Goal: Task Accomplishment & Management: Manage account settings

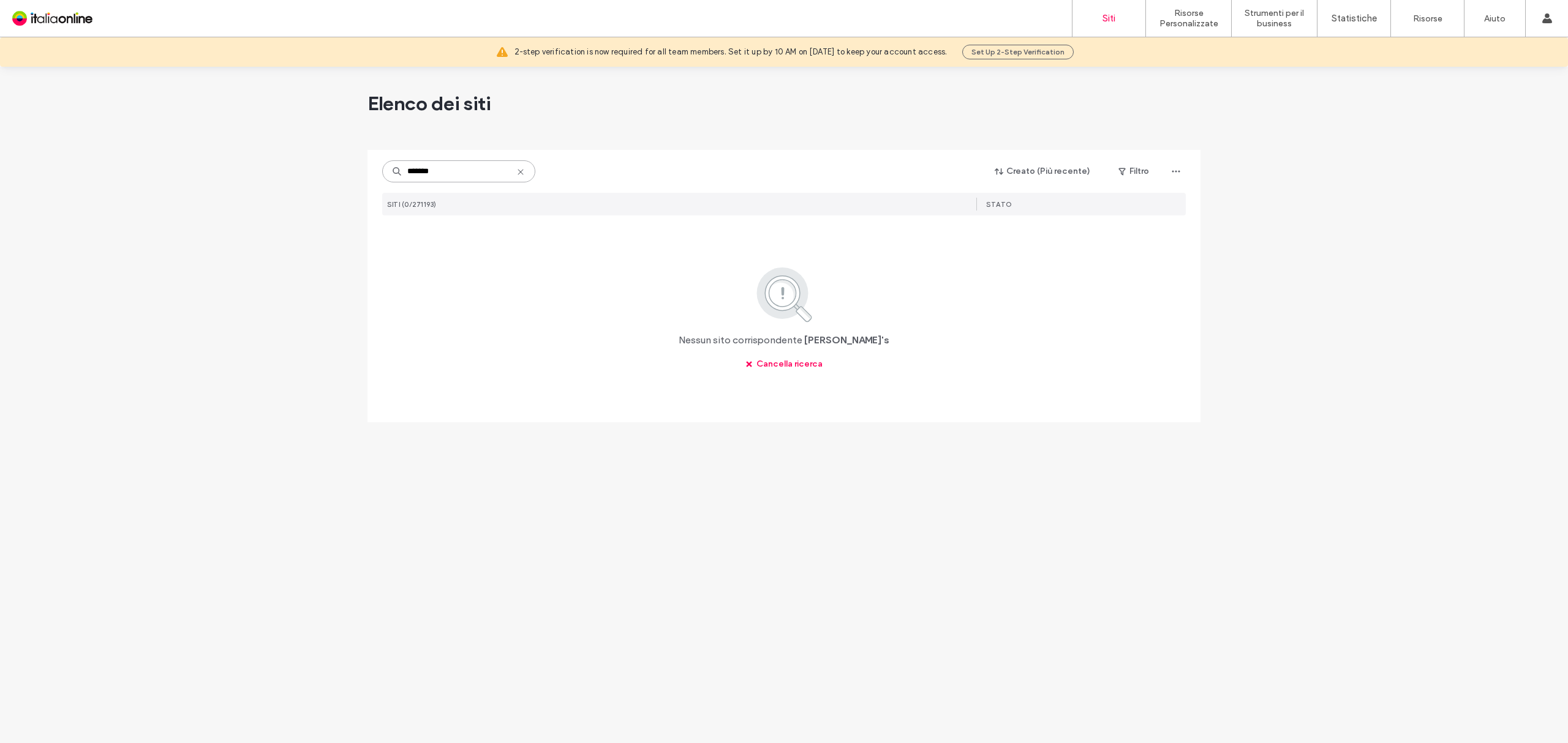
type input "*******"
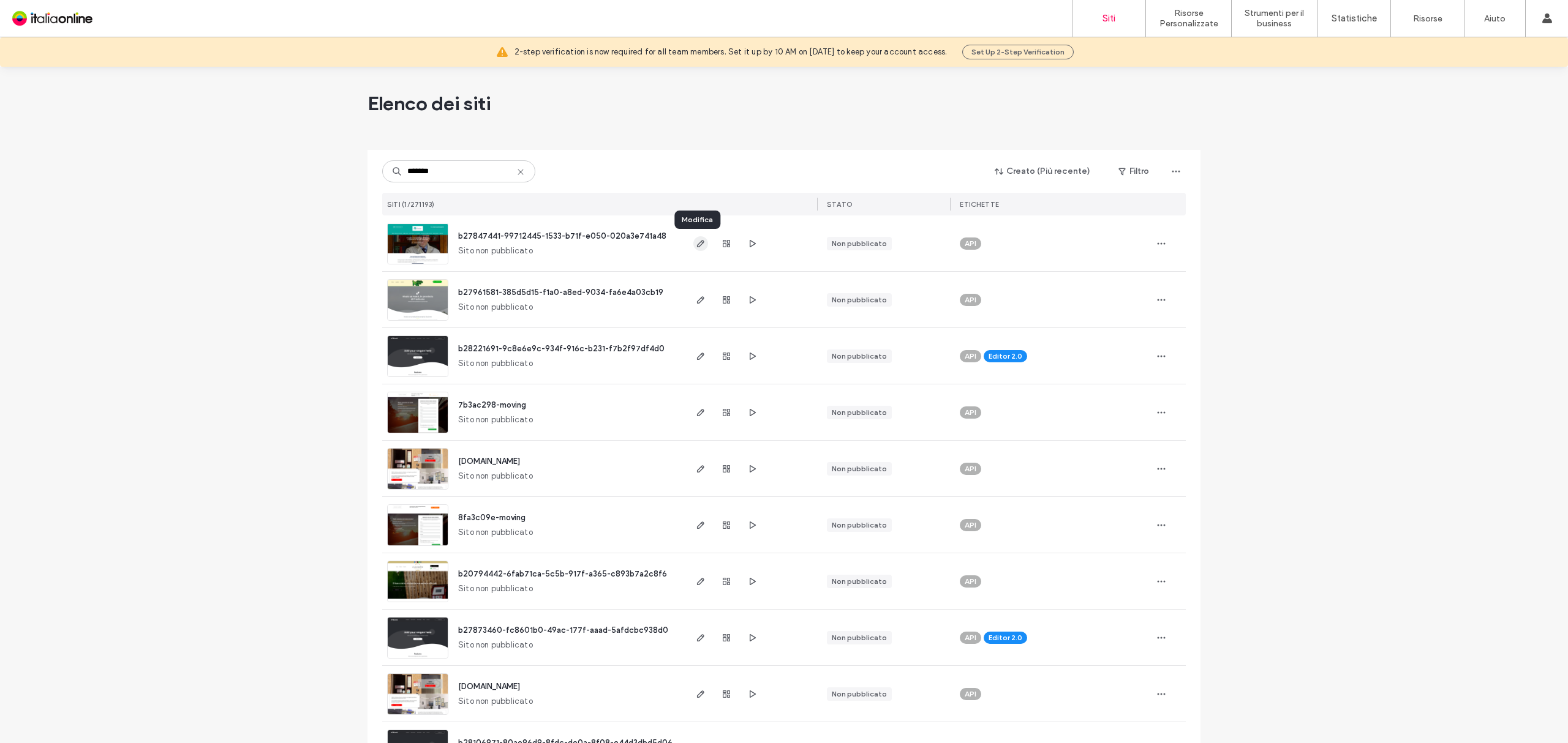
click at [696, 246] on icon "button" at bounding box center [700, 244] width 10 height 10
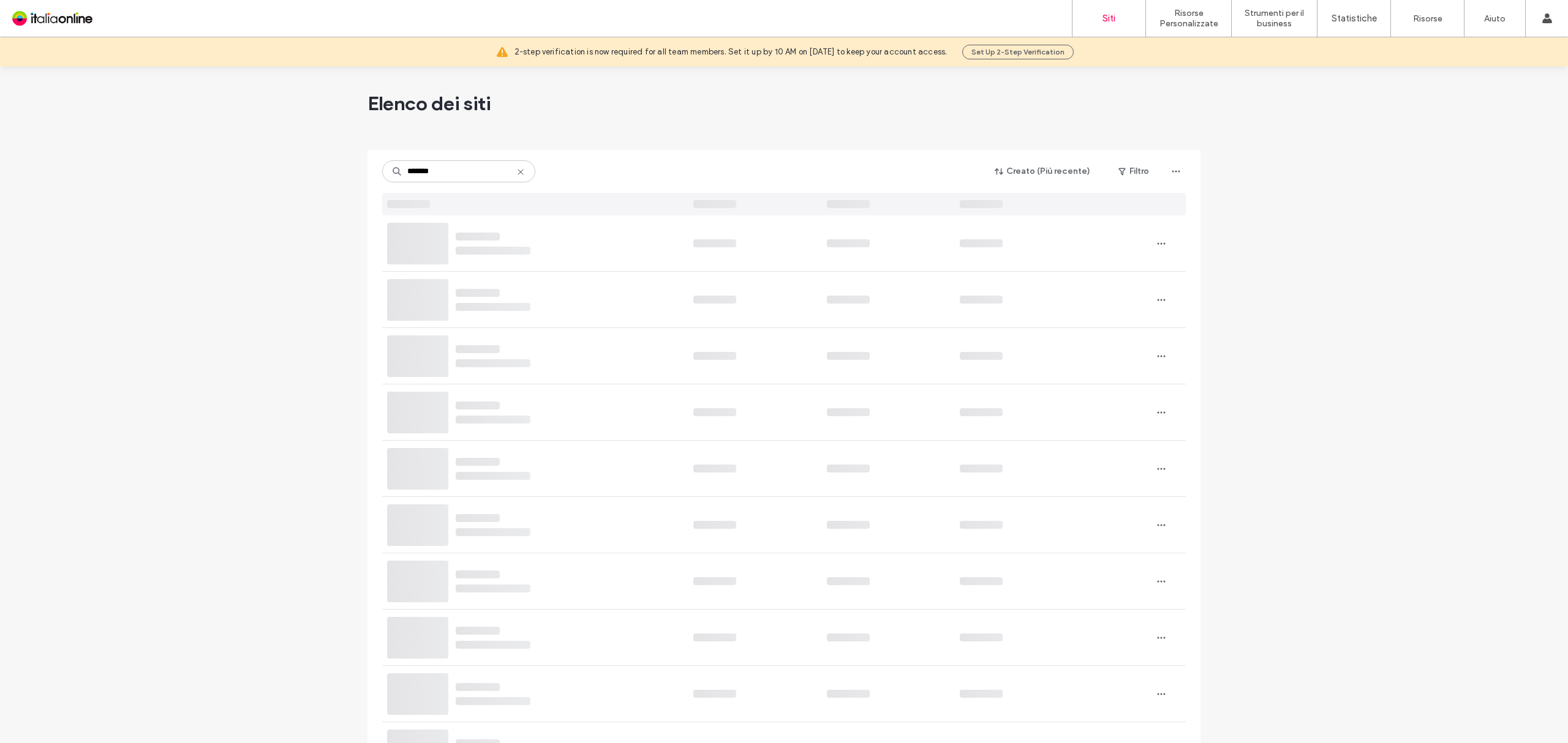
drag, startPoint x: 0, startPoint y: 0, endPoint x: 612, endPoint y: 117, distance: 623.1
click at [612, 117] on div "Elenco dei siti" at bounding box center [783, 103] width 833 height 73
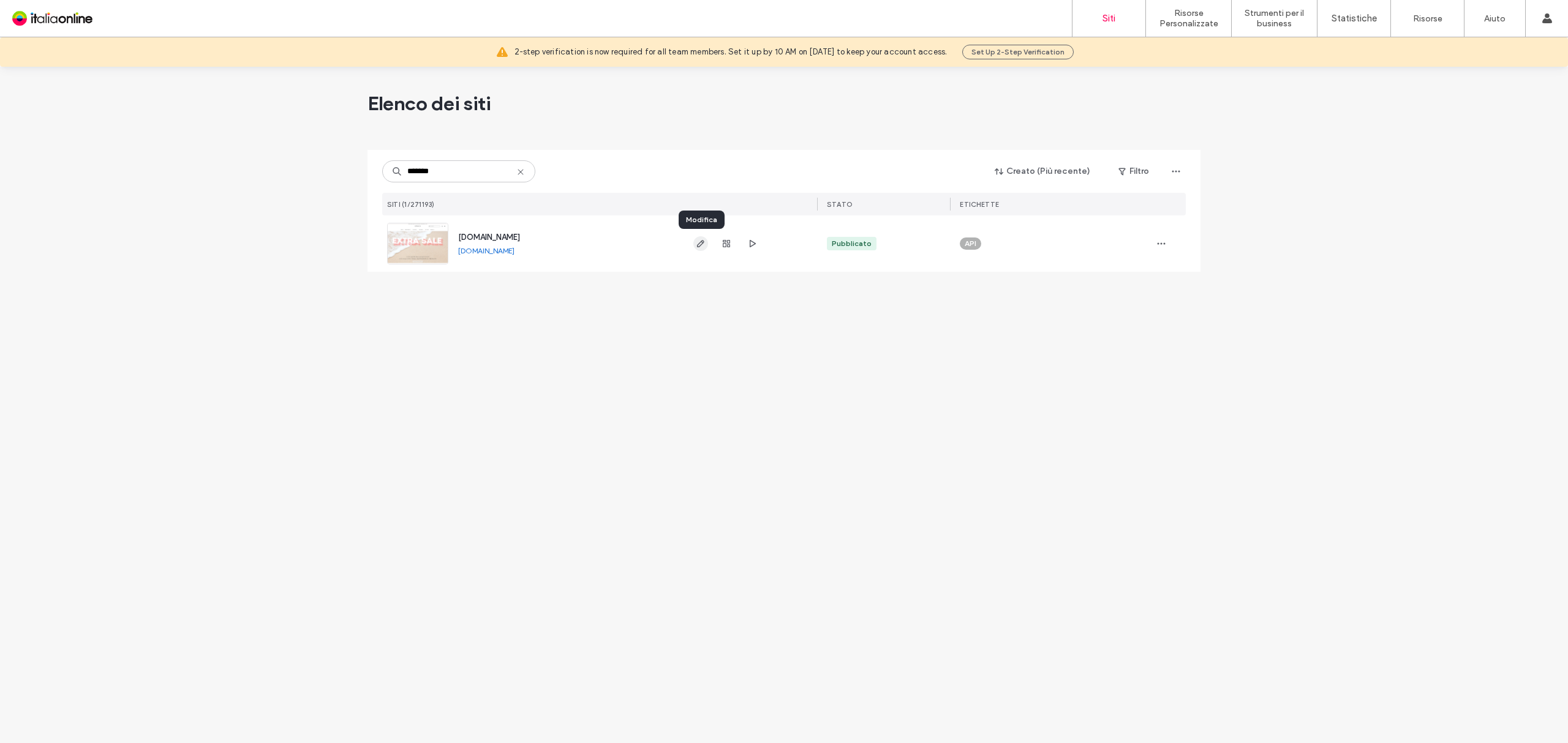
click at [695, 244] on icon "button" at bounding box center [700, 244] width 10 height 10
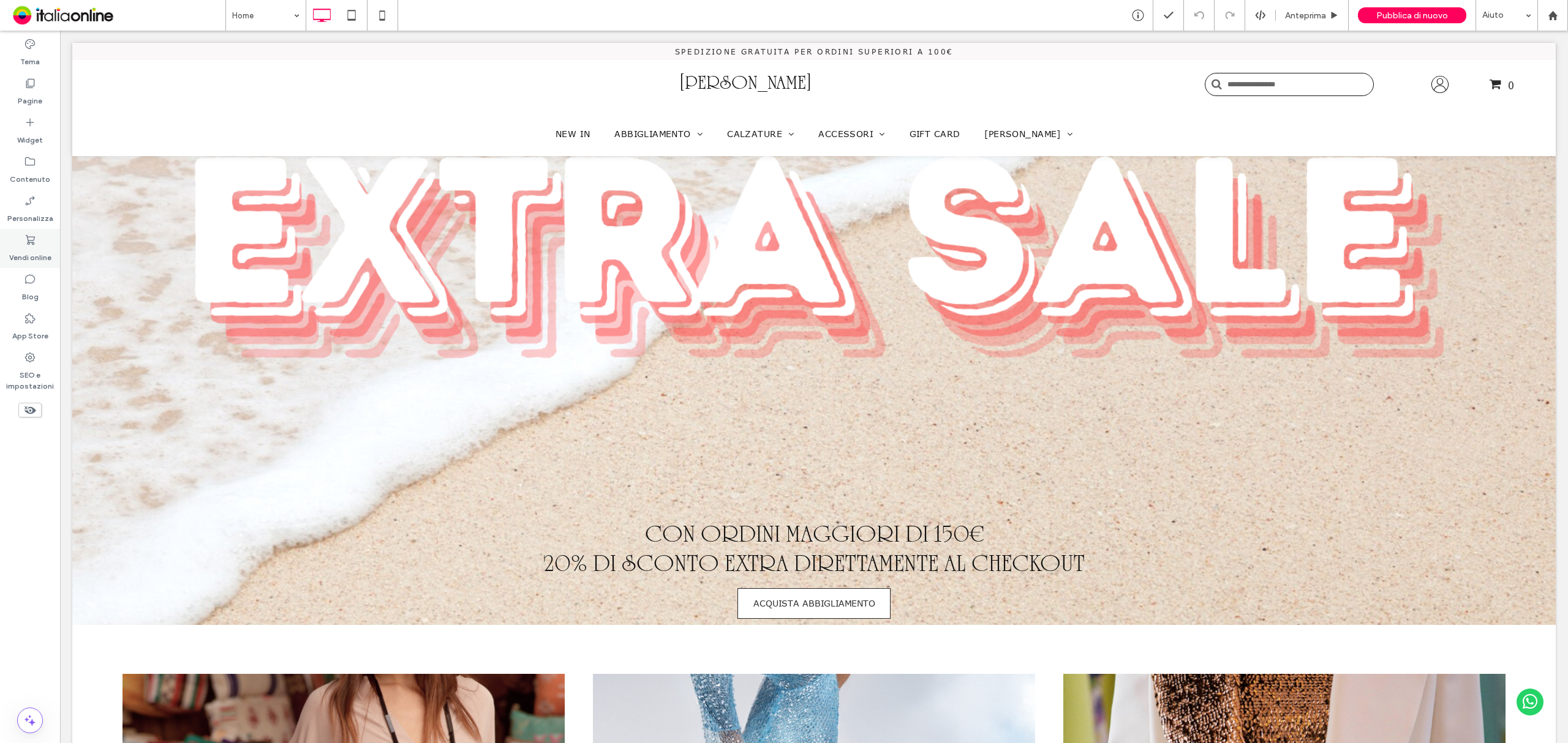
click at [23, 253] on label "Vendi online" at bounding box center [30, 255] width 43 height 17
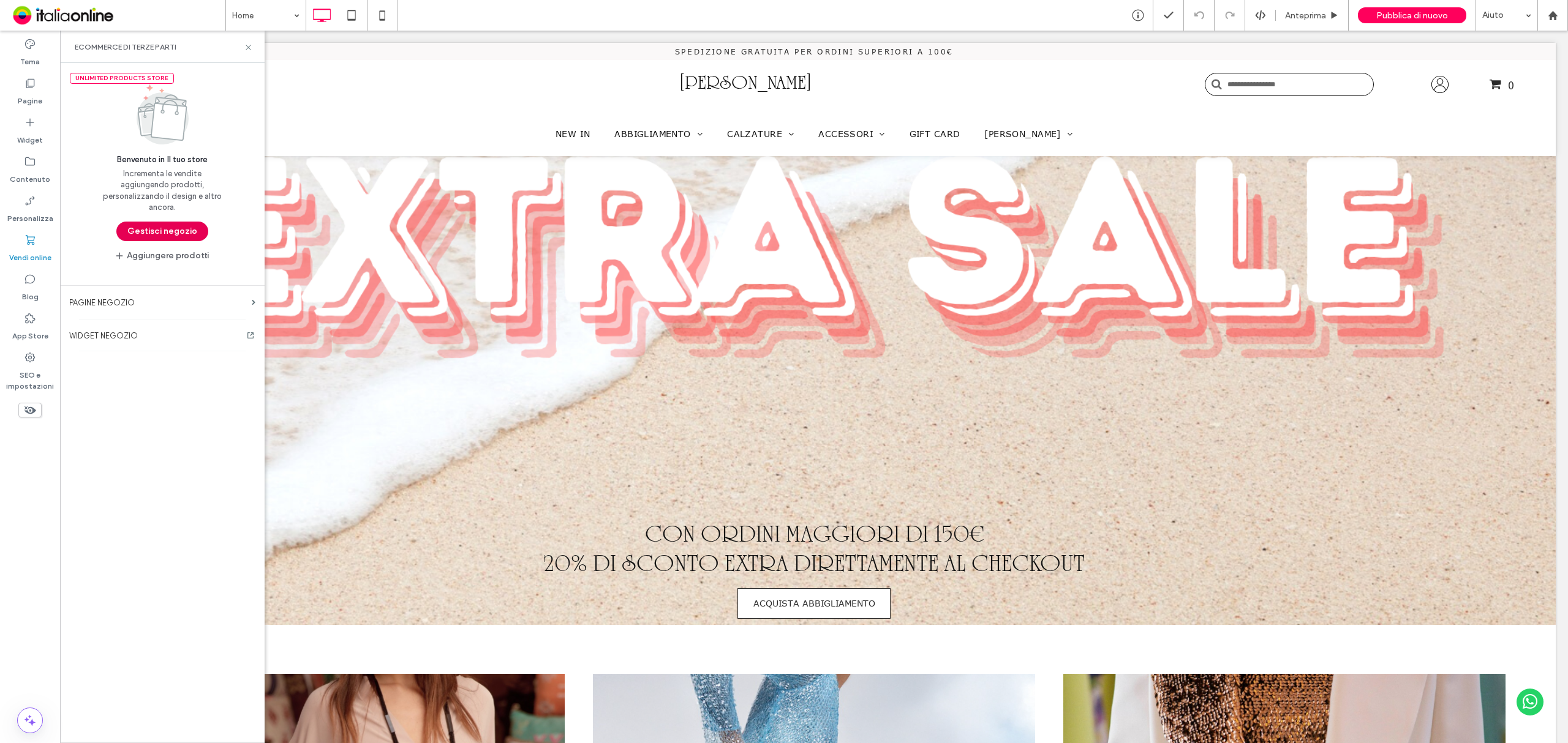
click at [173, 231] on button "Gestisci negozio" at bounding box center [162, 231] width 92 height 20
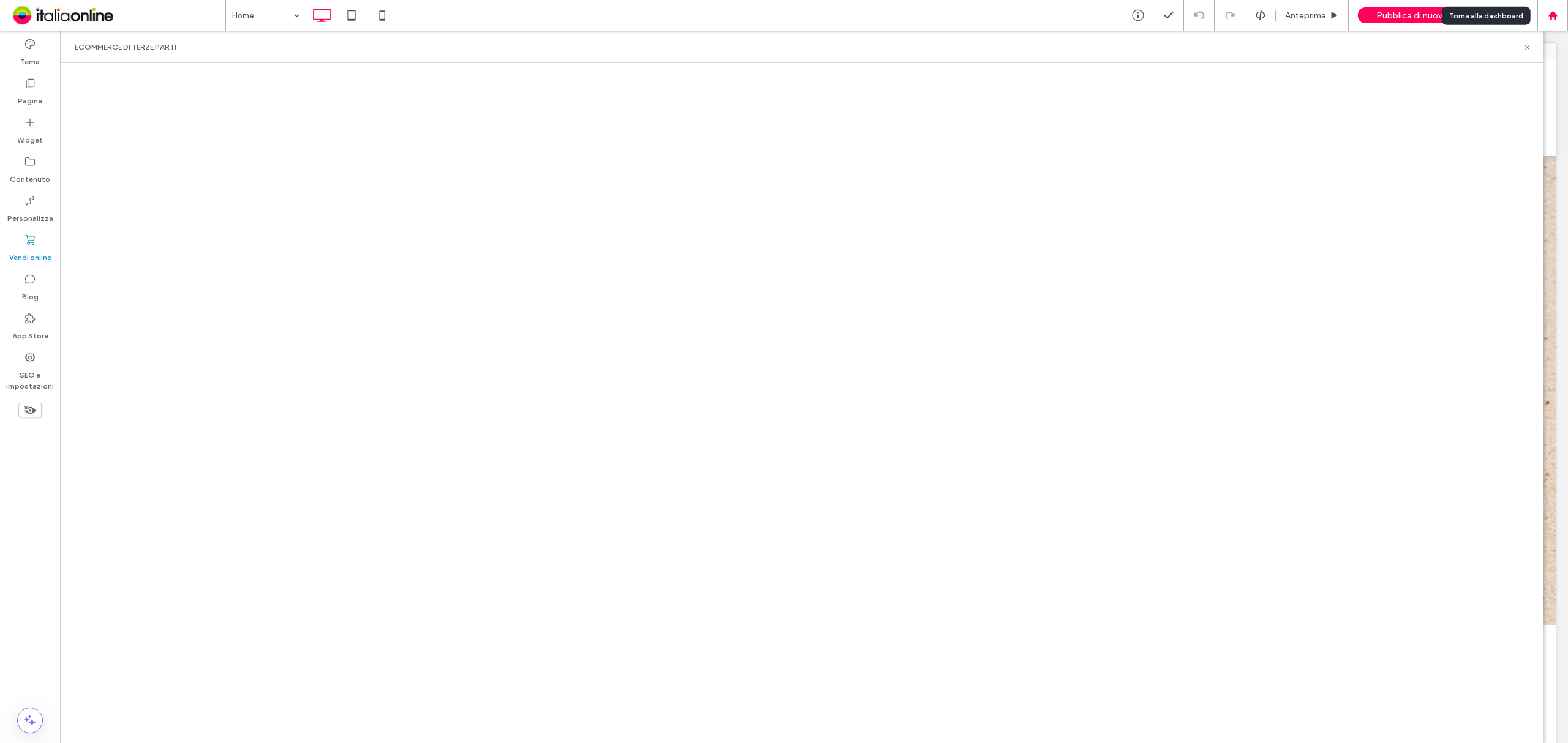
click at [1549, 10] on icon at bounding box center [1552, 15] width 10 height 10
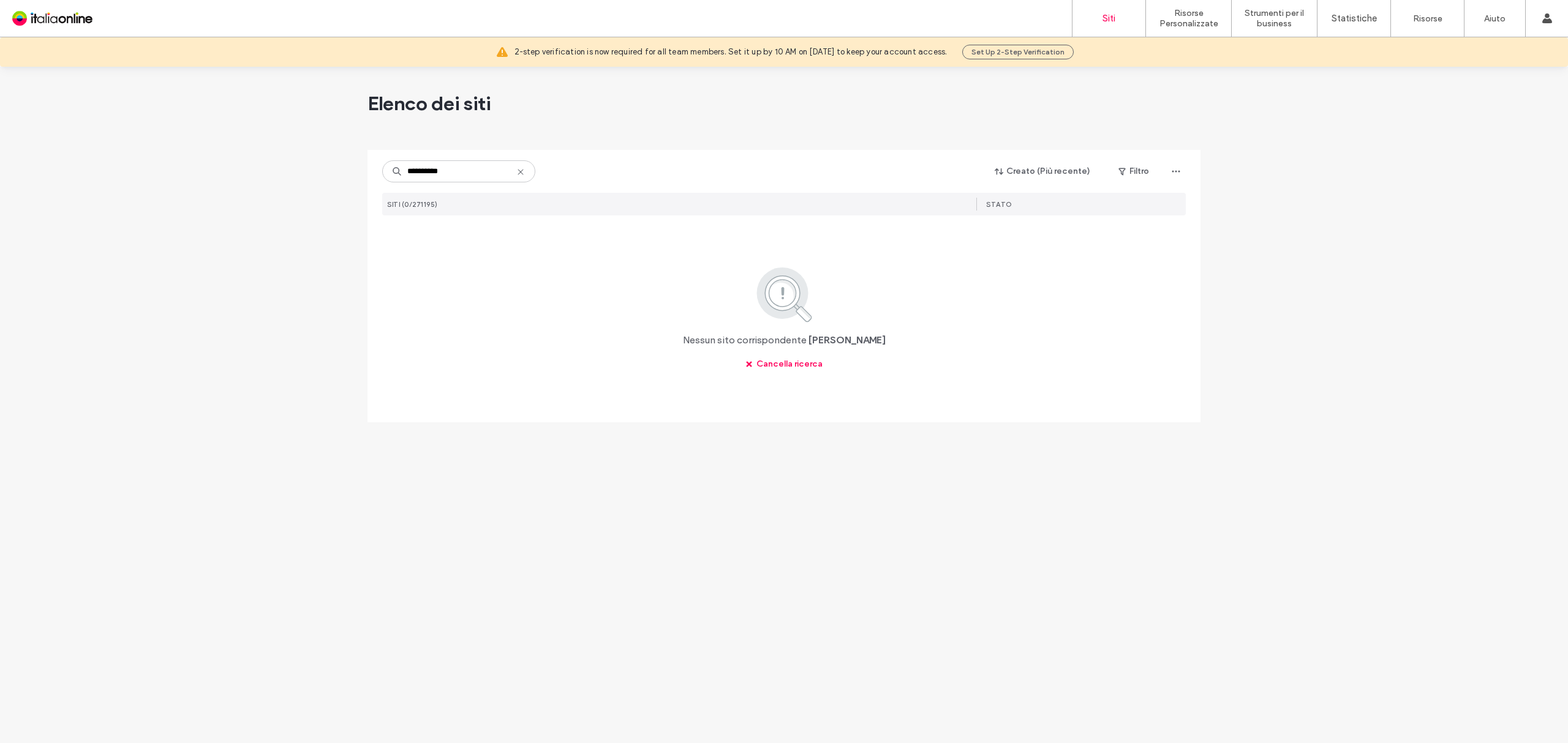
click at [441, 174] on input "**********" at bounding box center [459, 172] width 153 height 22
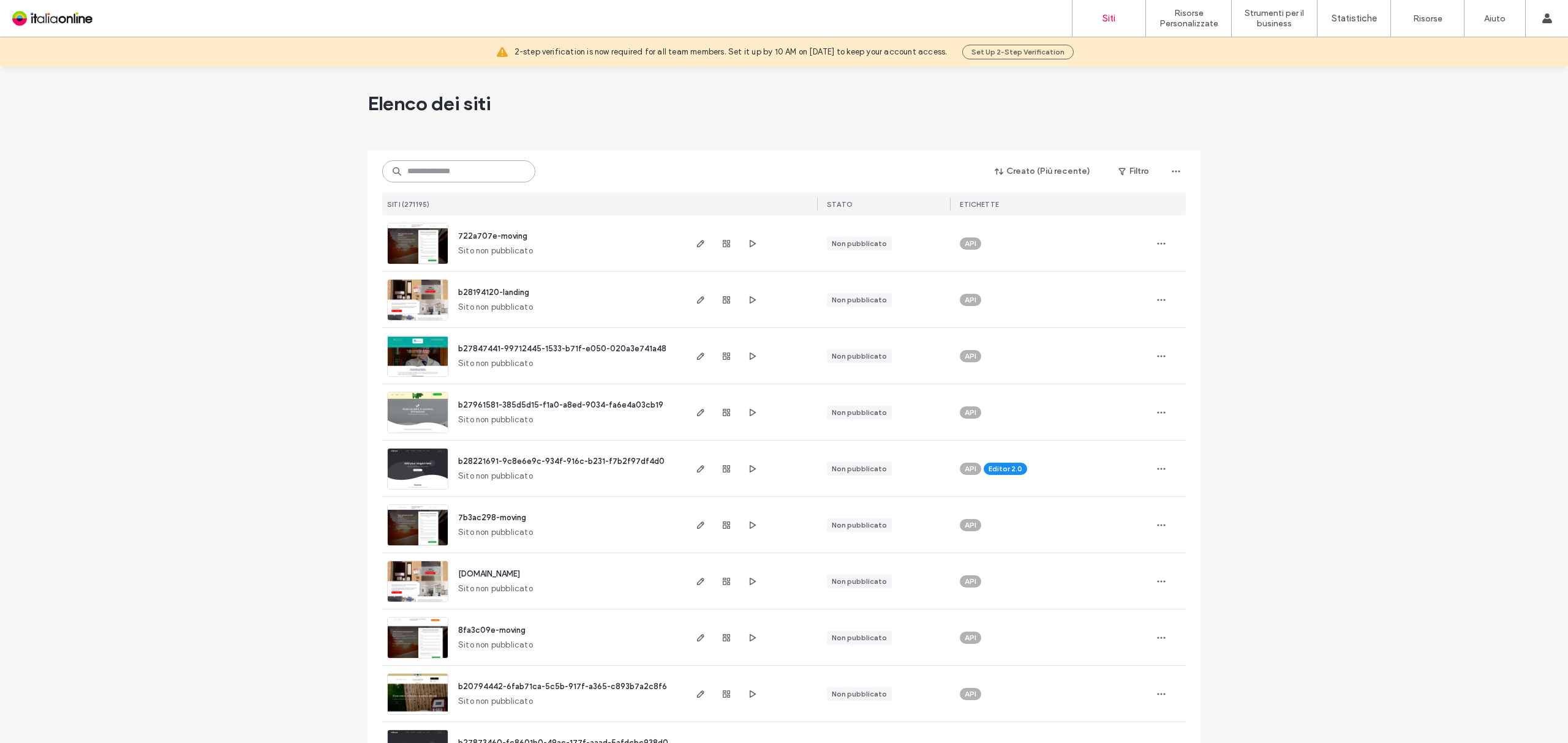
click at [480, 178] on input at bounding box center [459, 172] width 153 height 22
paste input "********"
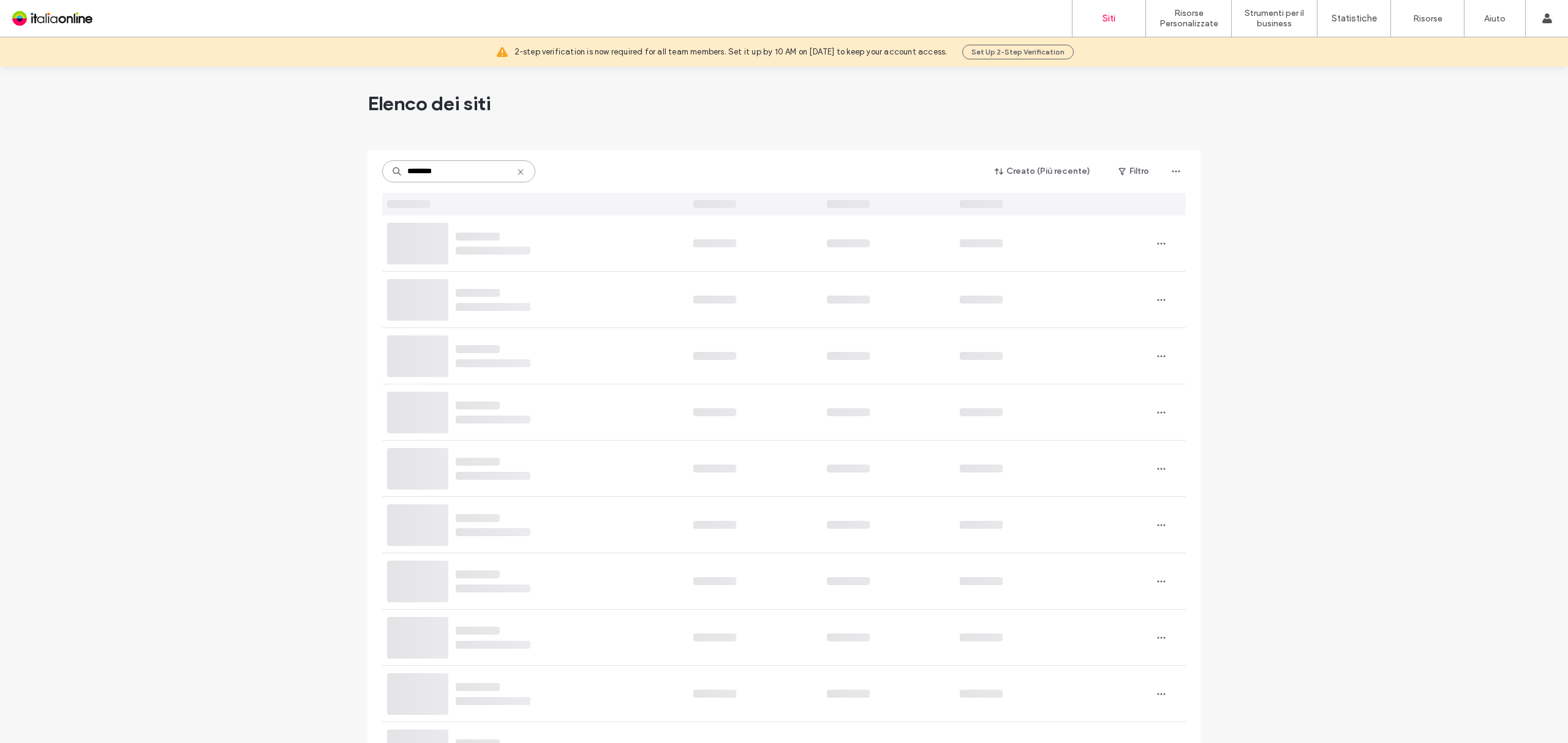
type input "********"
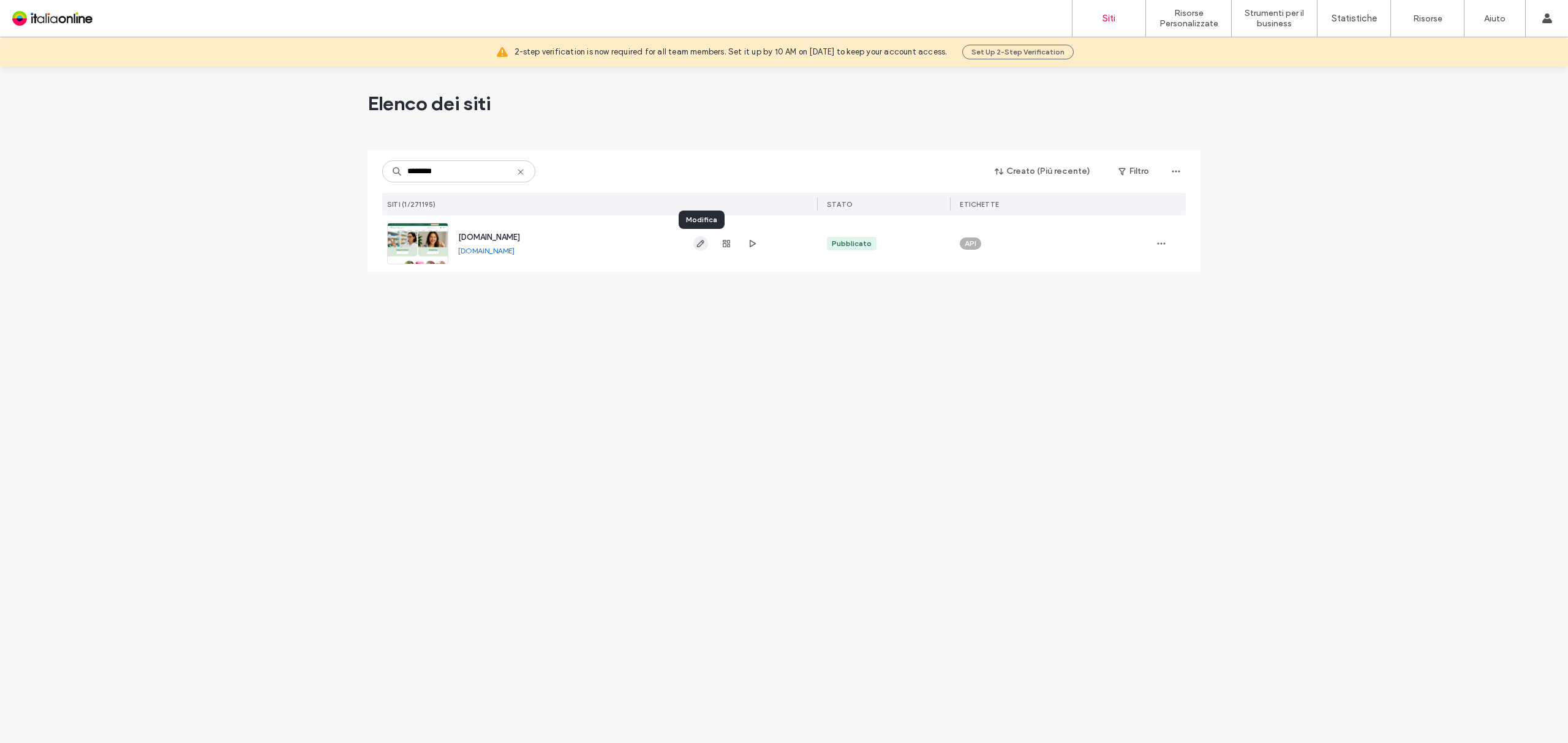
click at [703, 242] on use "button" at bounding box center [700, 244] width 8 height 8
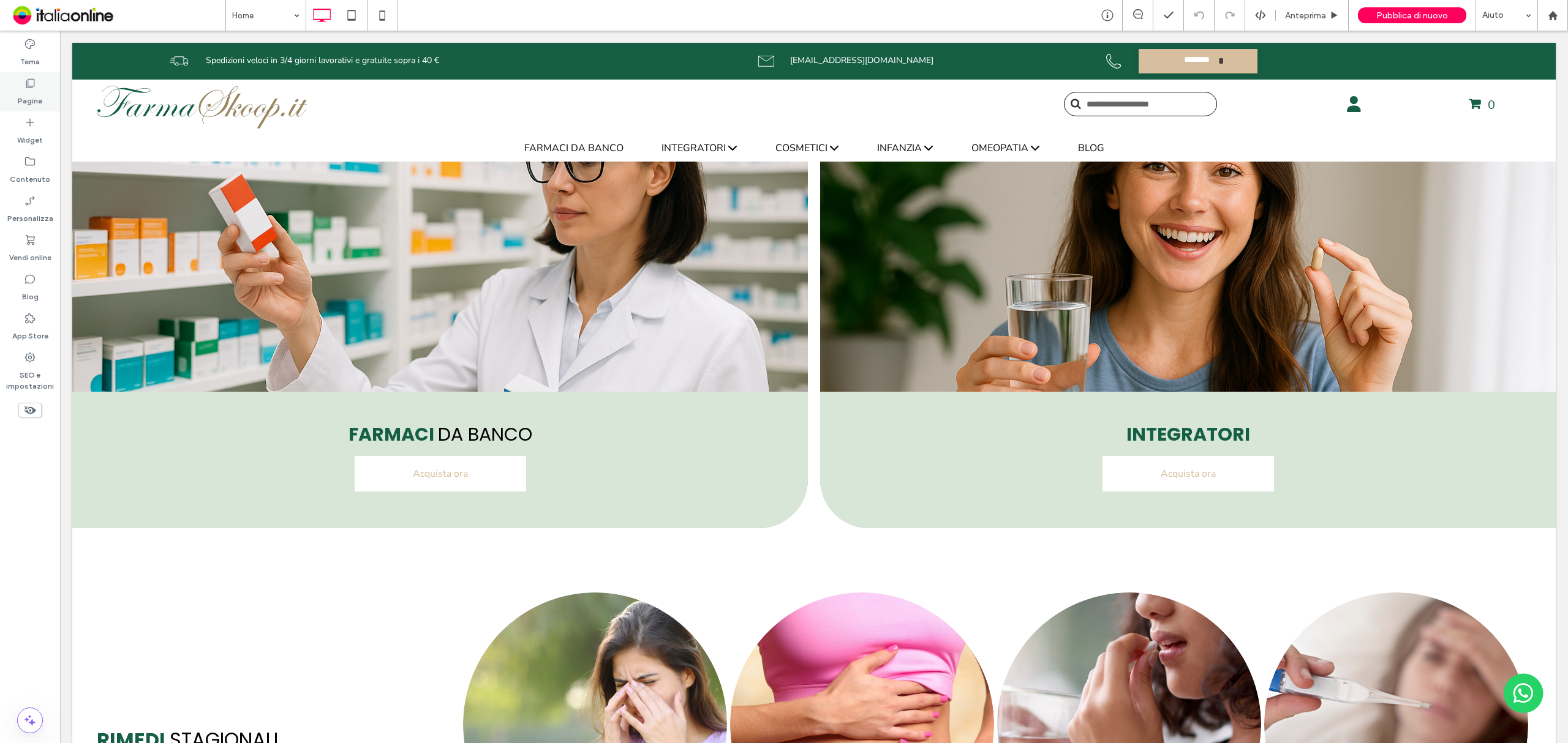
click at [20, 96] on label "Pagine" at bounding box center [30, 97] width 25 height 17
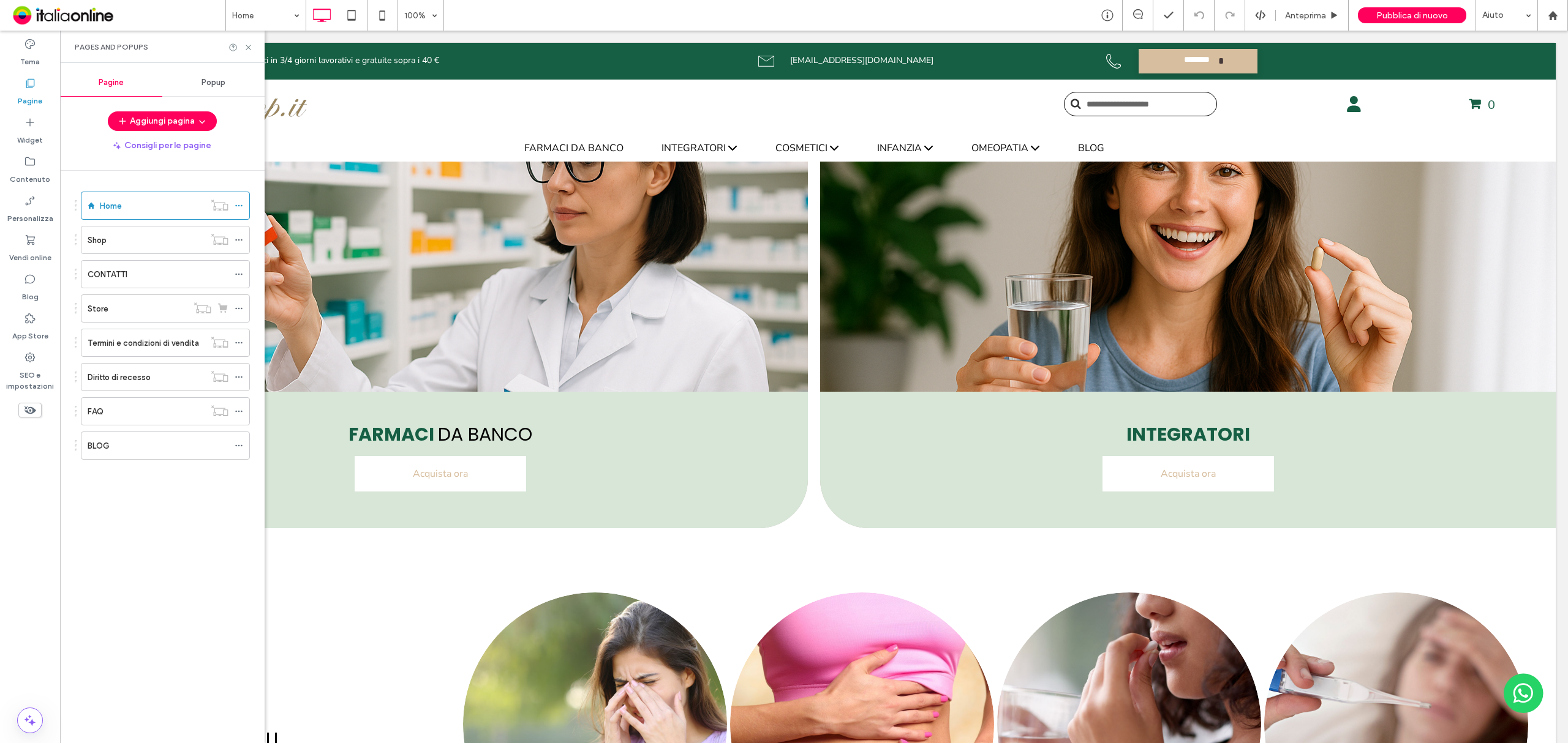
click at [198, 81] on div "Popup" at bounding box center [213, 82] width 102 height 27
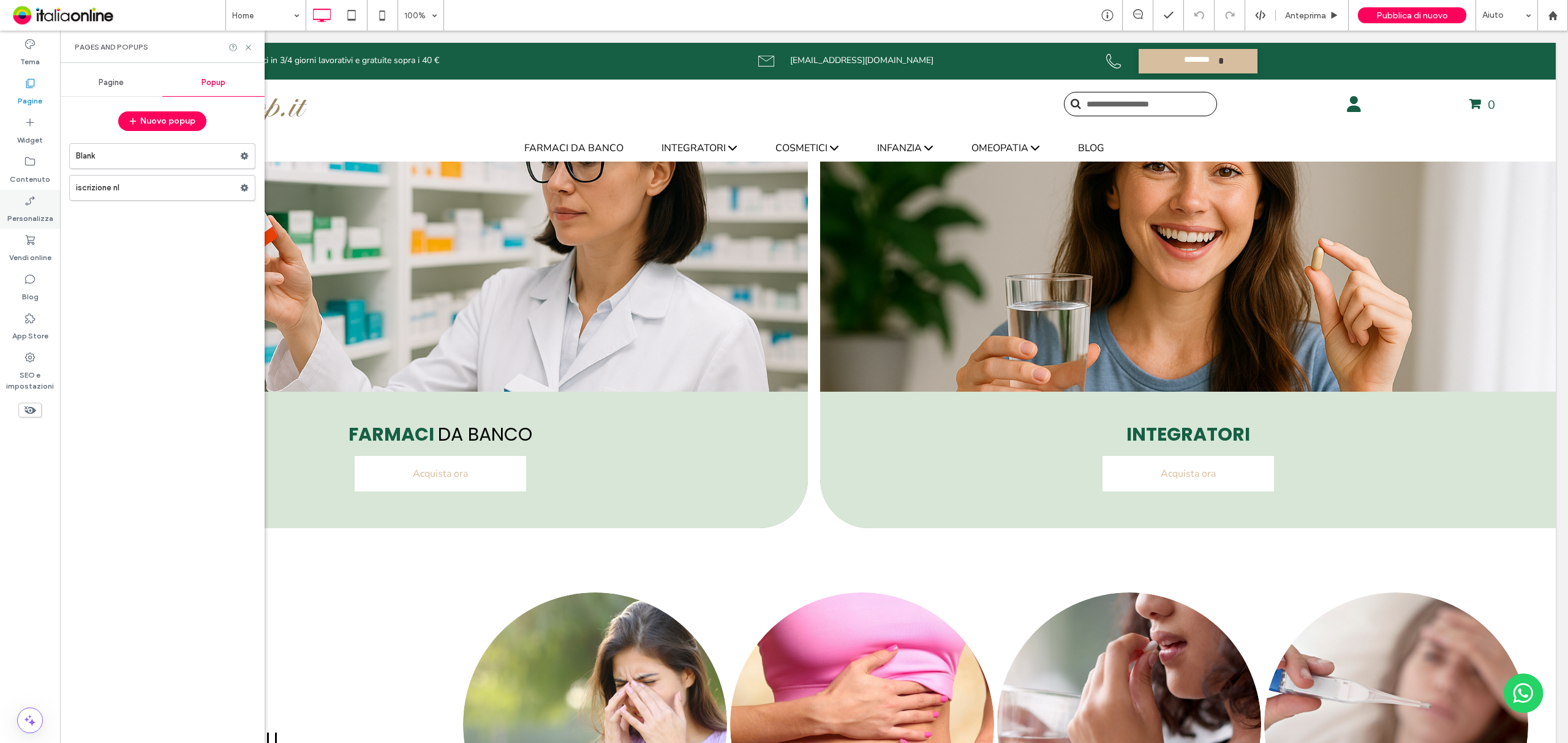
click at [27, 214] on label "Personalizza" at bounding box center [30, 215] width 46 height 17
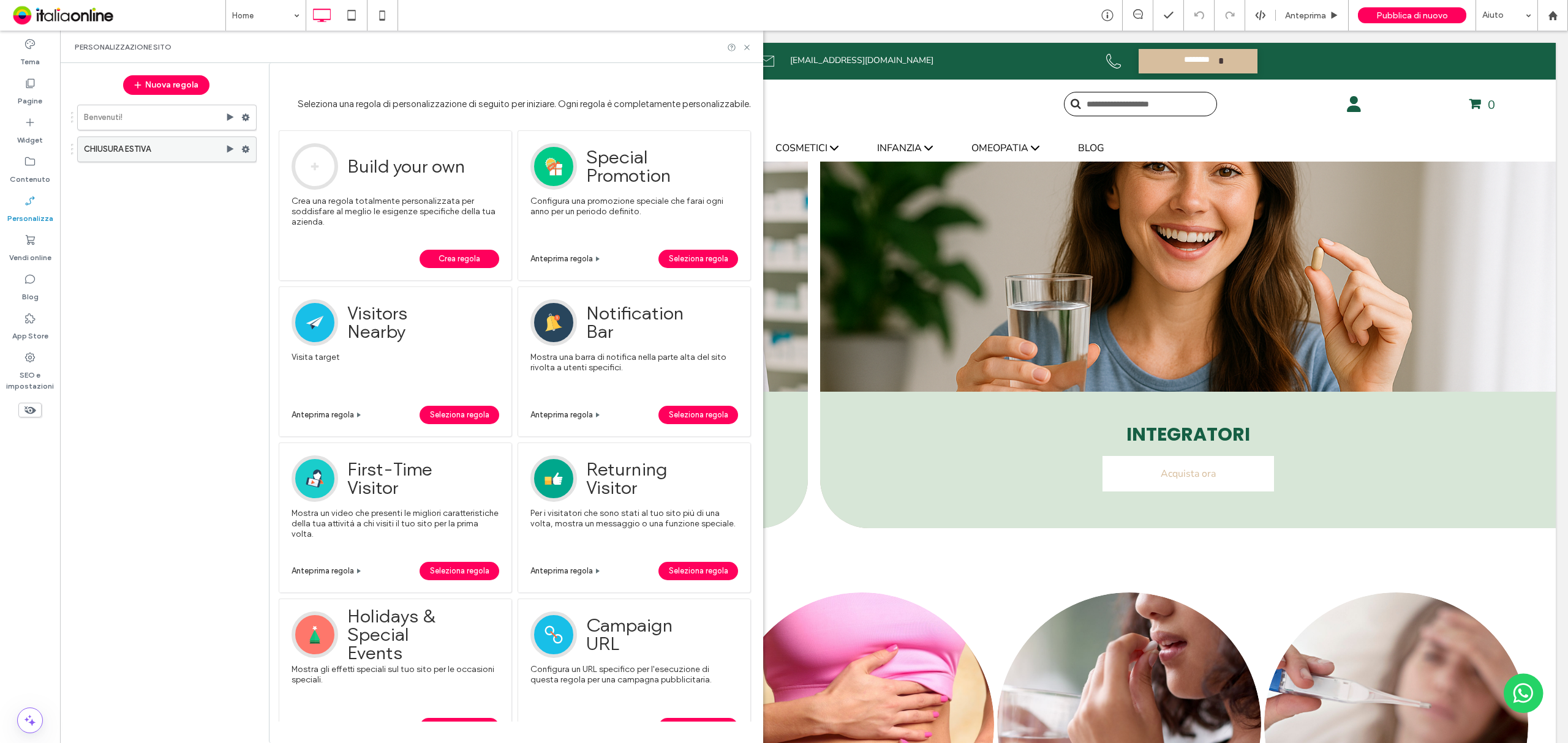
click at [245, 150] on icon at bounding box center [245, 149] width 8 height 8
click at [317, 195] on span "Disattiva" at bounding box center [303, 198] width 35 height 10
click at [748, 49] on icon at bounding box center [746, 47] width 9 height 9
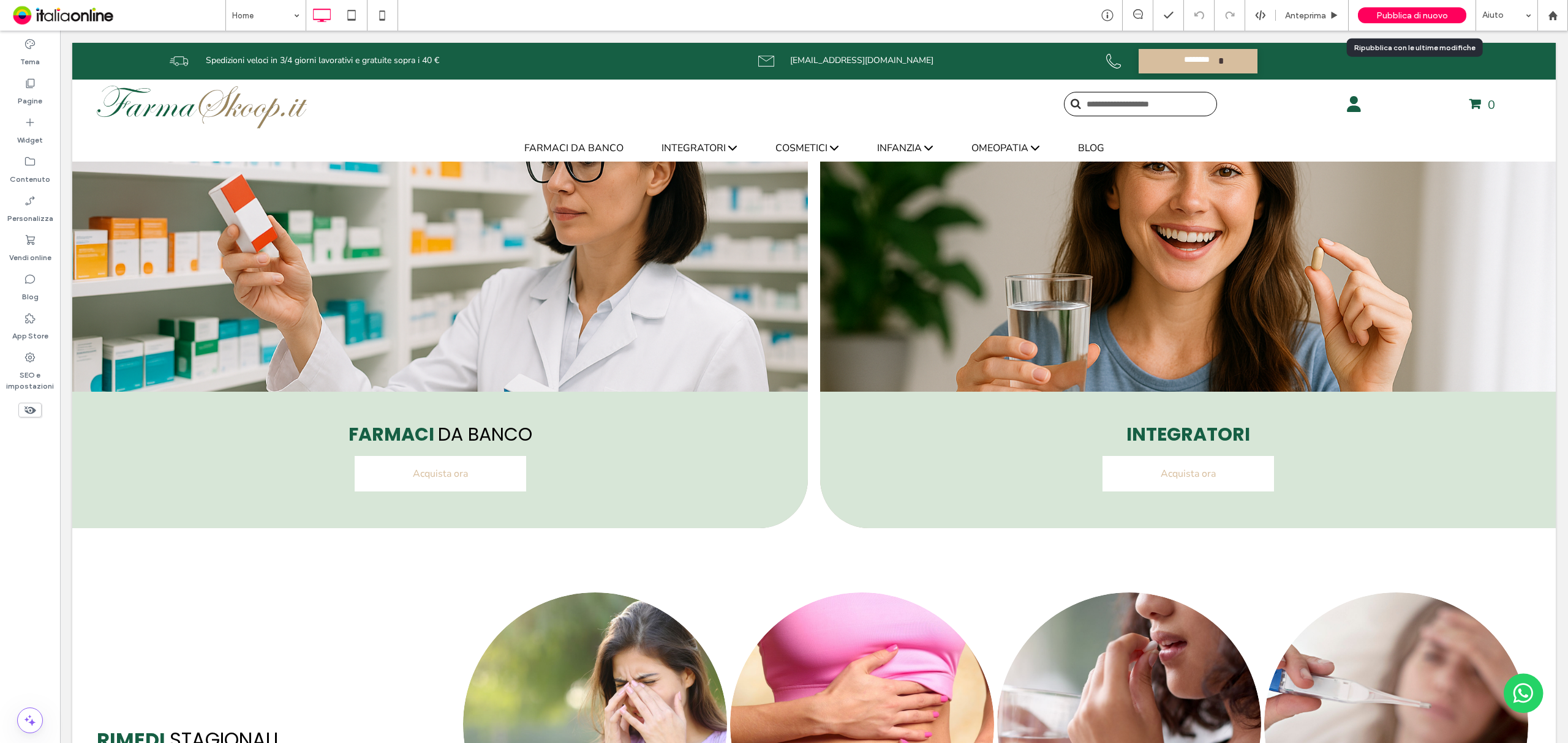
click at [1429, 14] on span "Pubblica di nuovo" at bounding box center [1411, 15] width 71 height 10
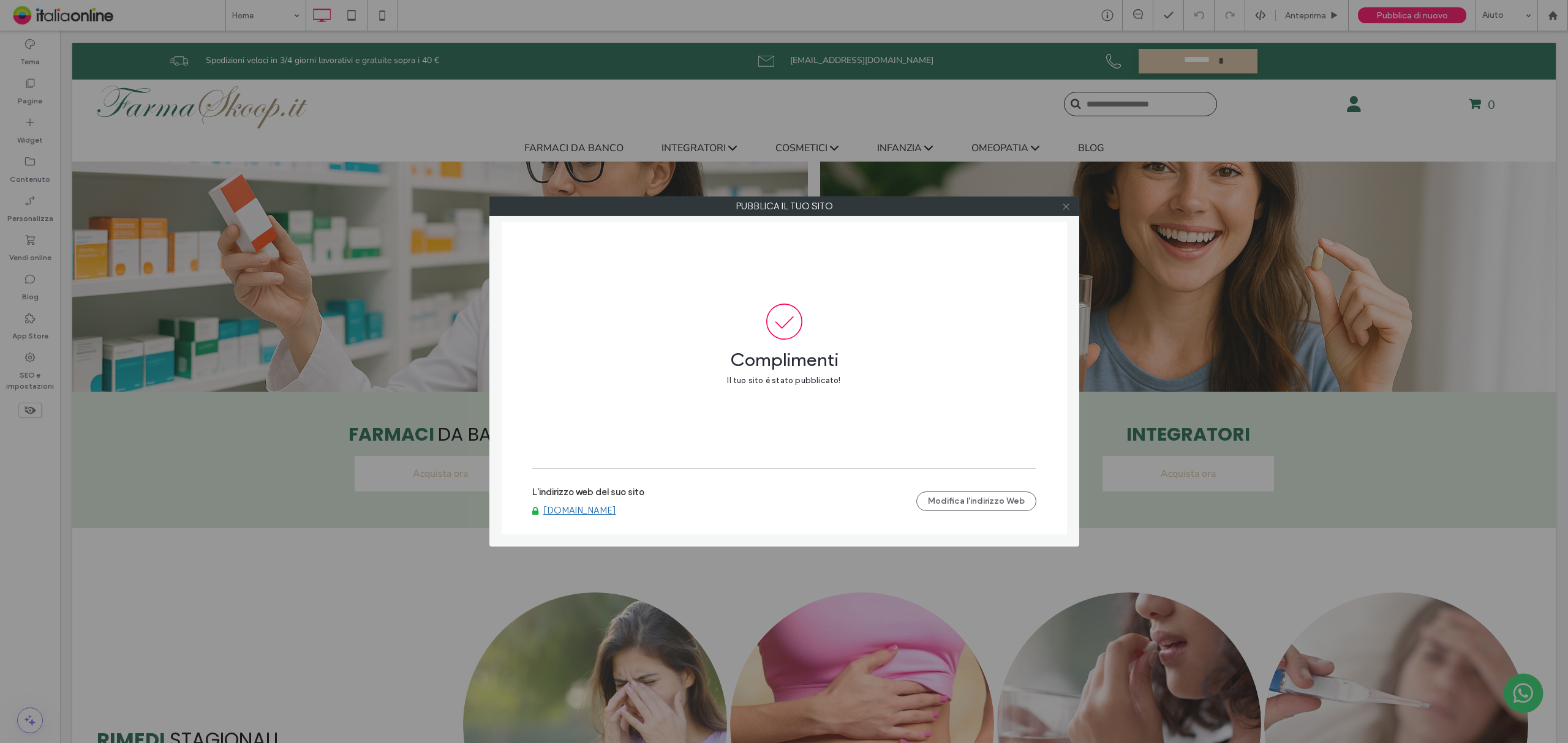
click at [1069, 204] on icon at bounding box center [1065, 206] width 9 height 9
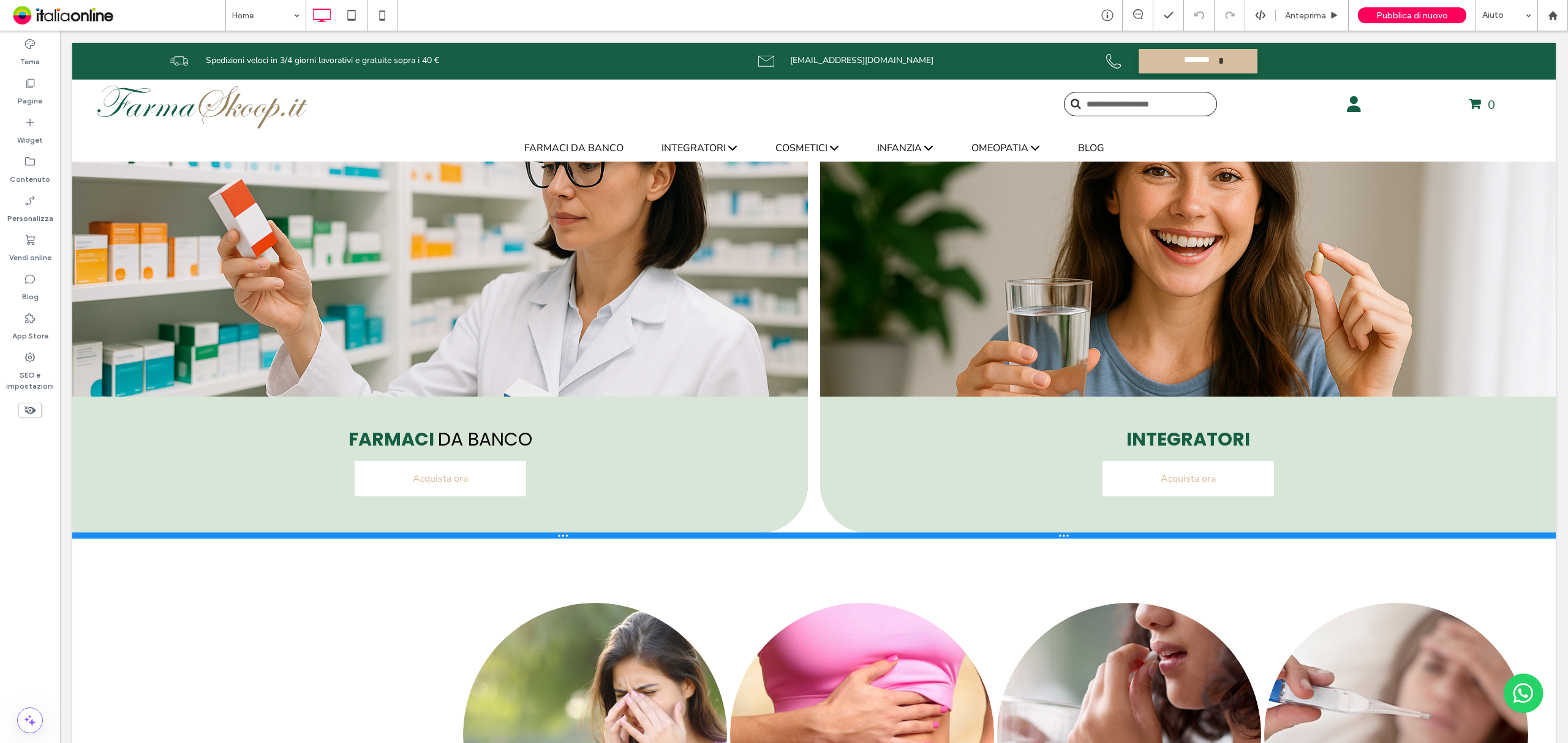
drag, startPoint x: 682, startPoint y: 526, endPoint x: 680, endPoint y: 536, distance: 10.2
click at [680, 536] on div at bounding box center [814, 535] width 1484 height 6
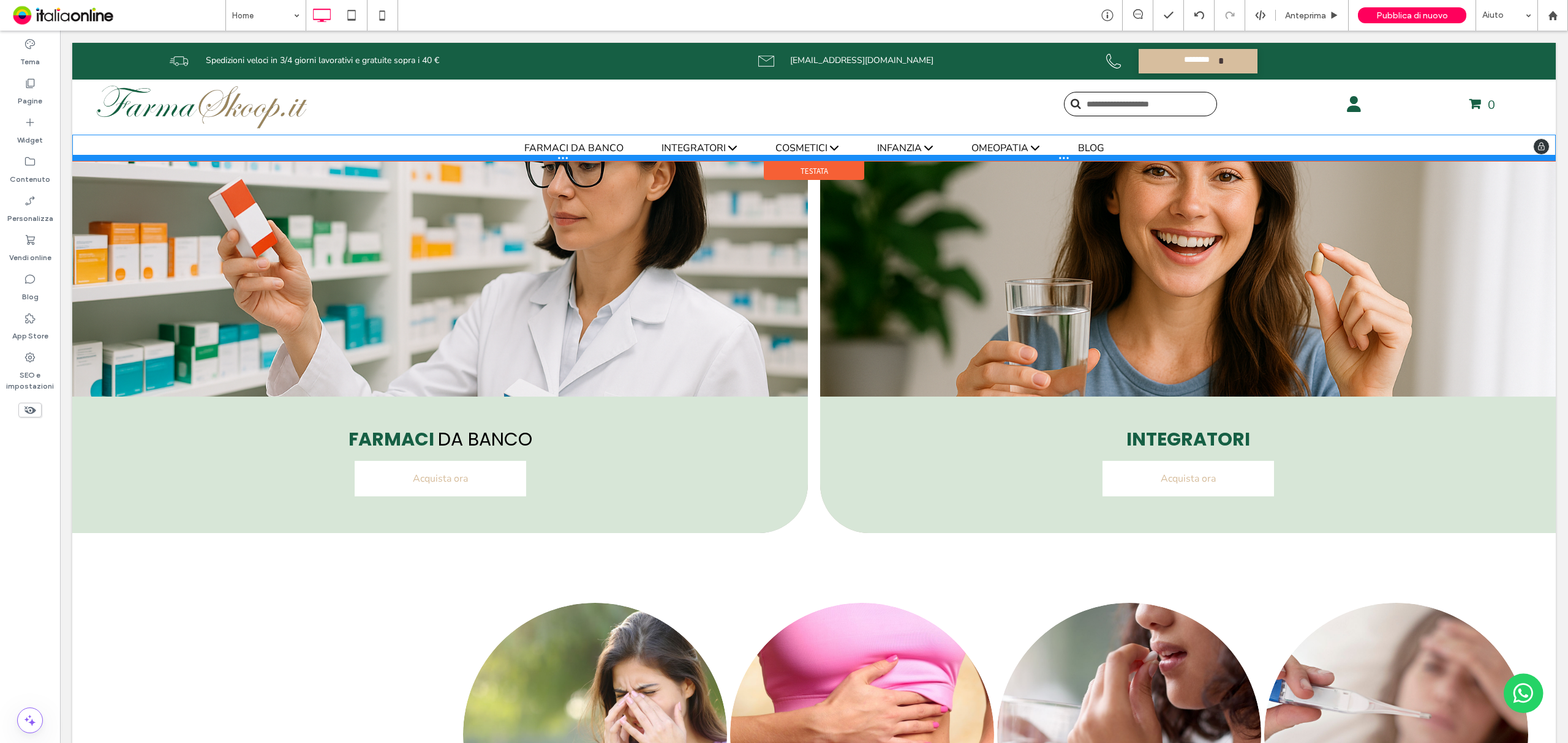
drag, startPoint x: 599, startPoint y: 159, endPoint x: 671, endPoint y: 204, distance: 84.9
click at [601, 140] on div "FARMACI DA BANCO RIMEDIO PER Allergie Bruciore e reflusso gastrico Cistite Diar…" at bounding box center [814, 148] width 1484 height 26
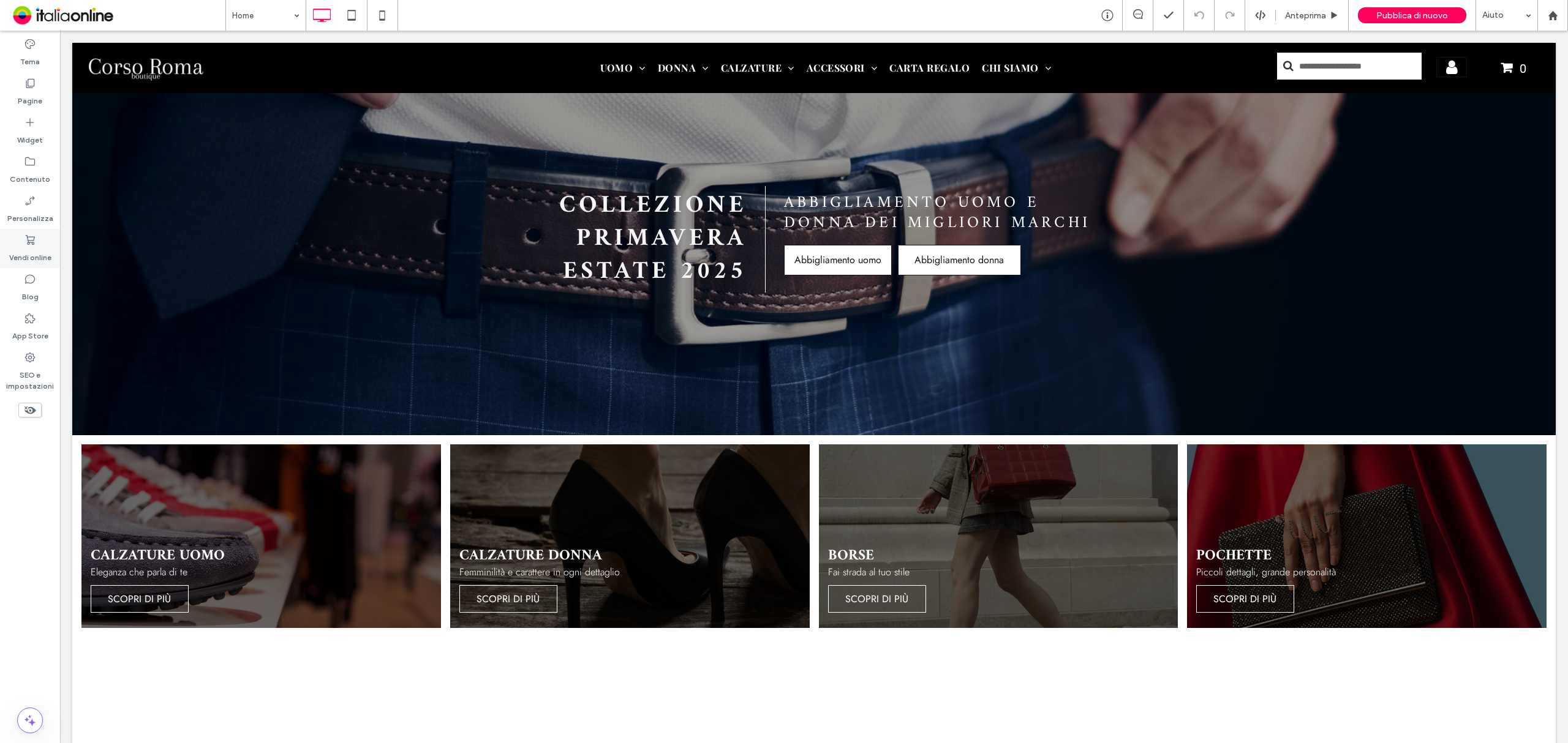
click at [44, 234] on div "Vendi online" at bounding box center [30, 248] width 60 height 39
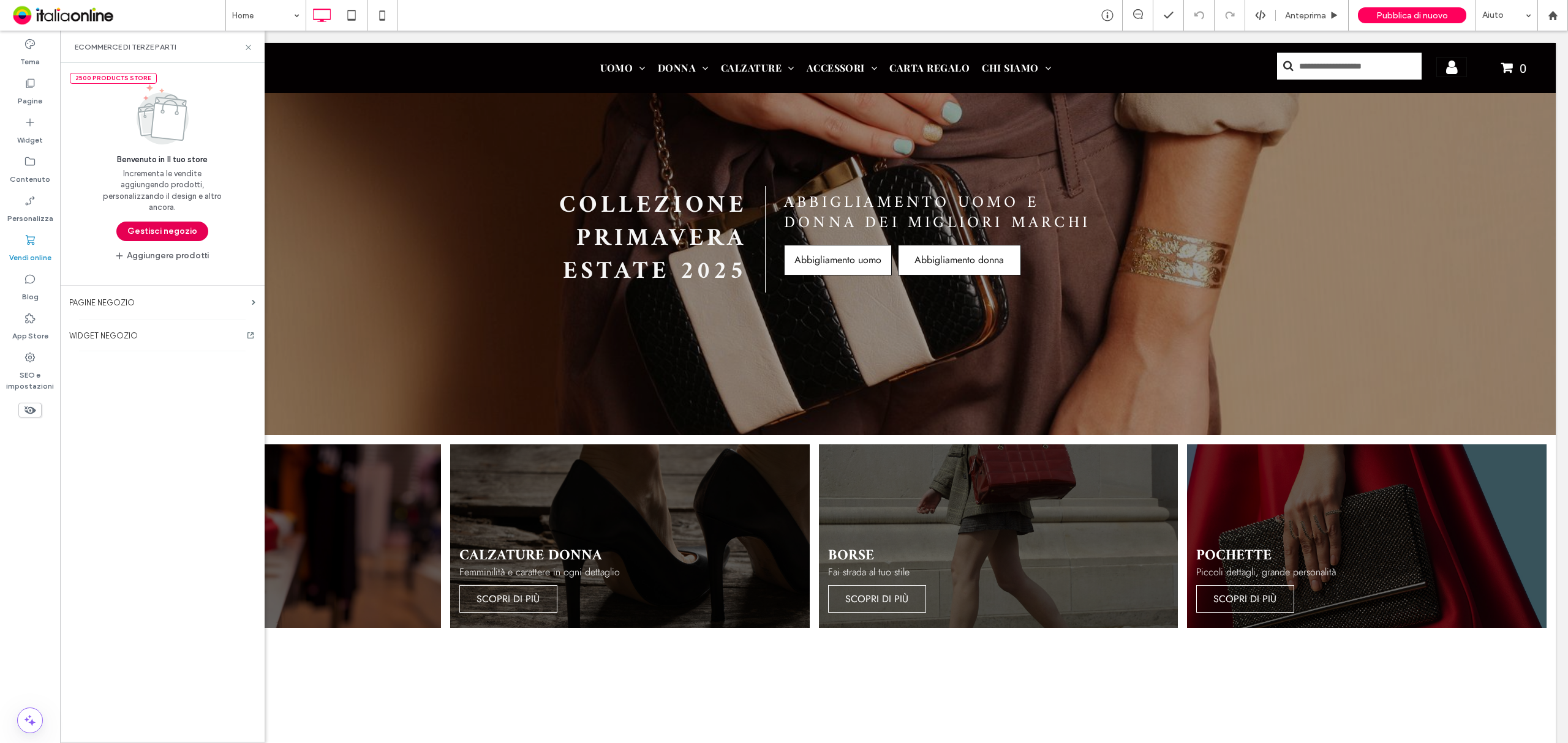
click at [139, 228] on button "Gestisci negozio" at bounding box center [162, 231] width 92 height 20
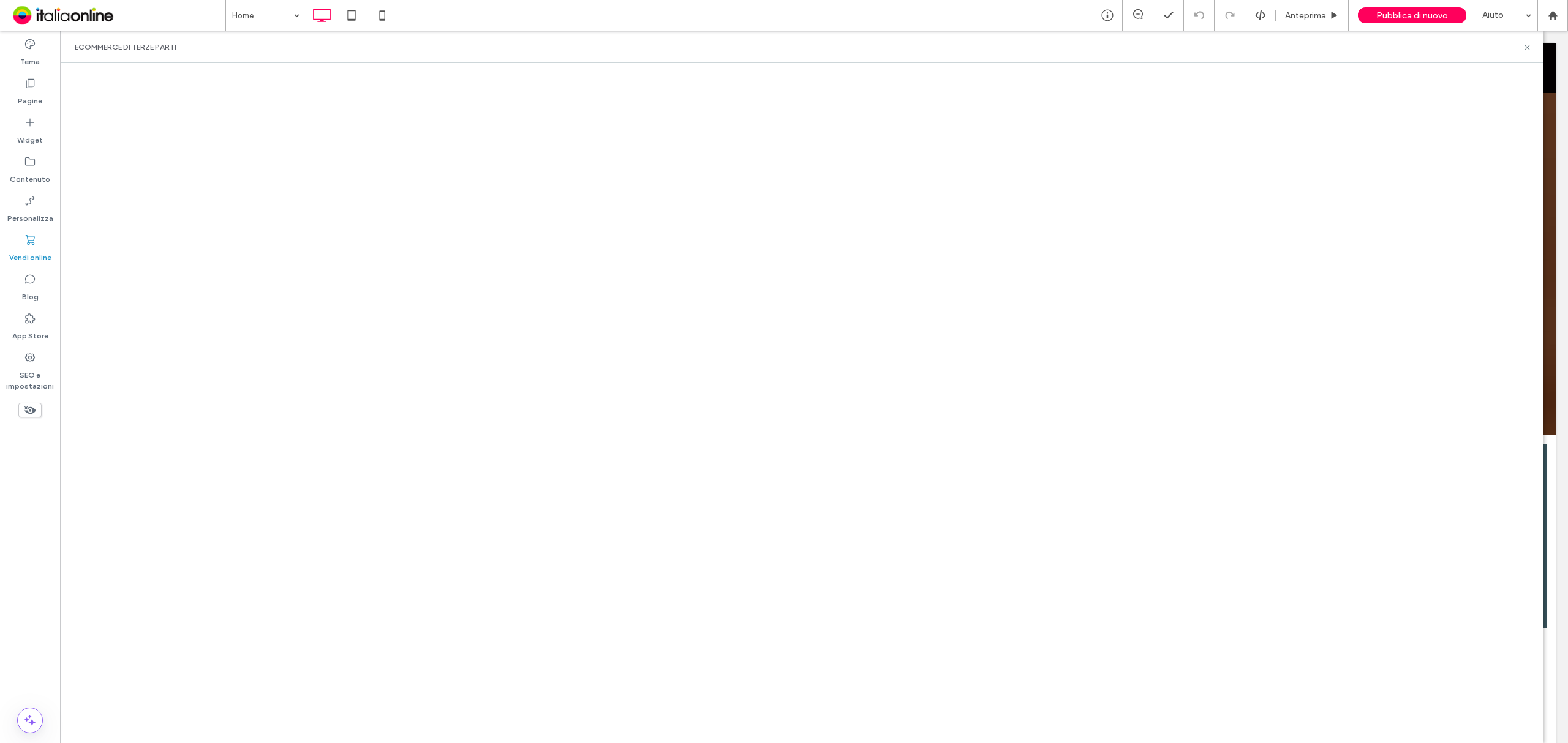
click at [643, 39] on div "eCommerce di terze parti" at bounding box center [801, 47] width 1484 height 32
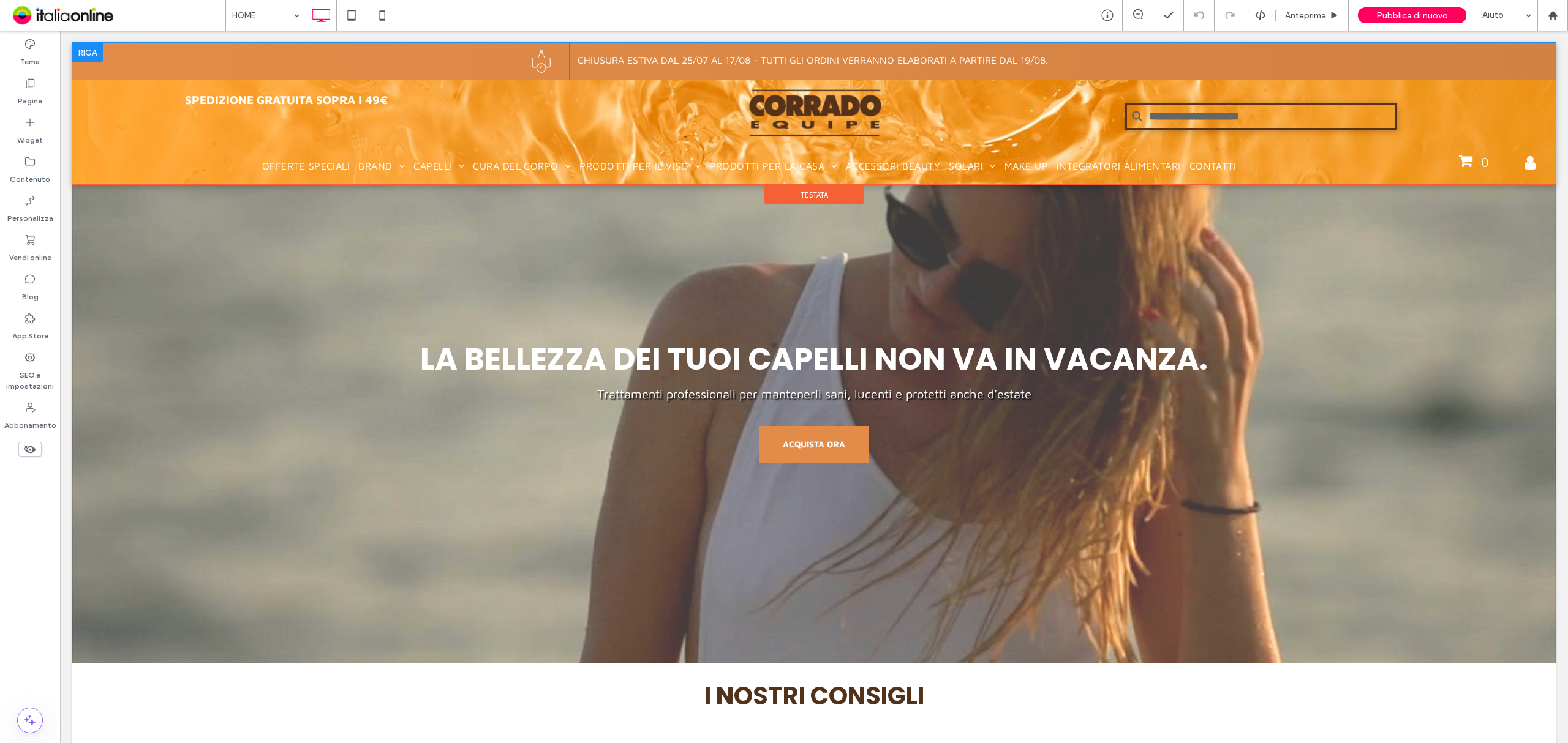
click at [87, 49] on div at bounding box center [87, 52] width 31 height 20
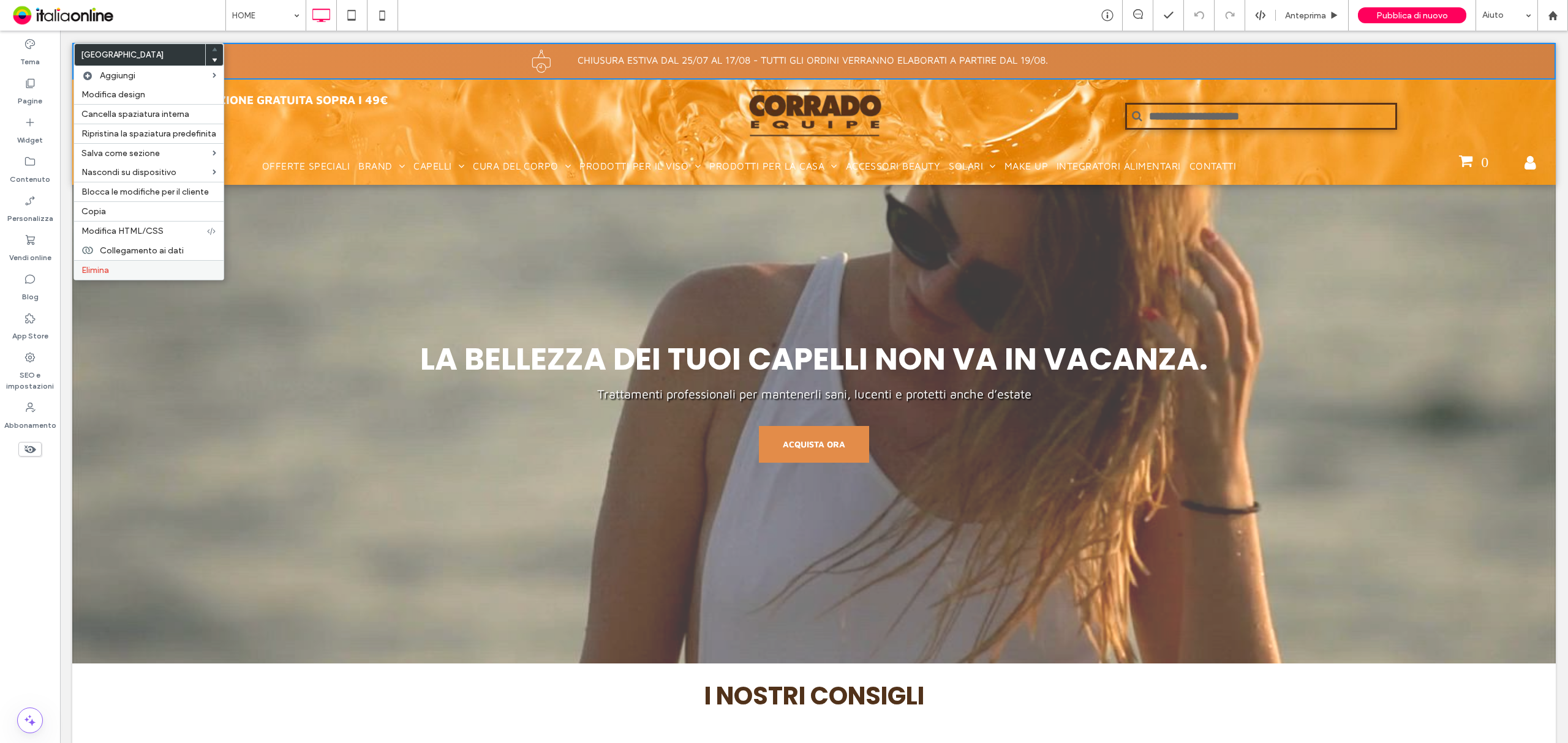
click at [180, 275] on label "Elimina" at bounding box center [149, 270] width 135 height 10
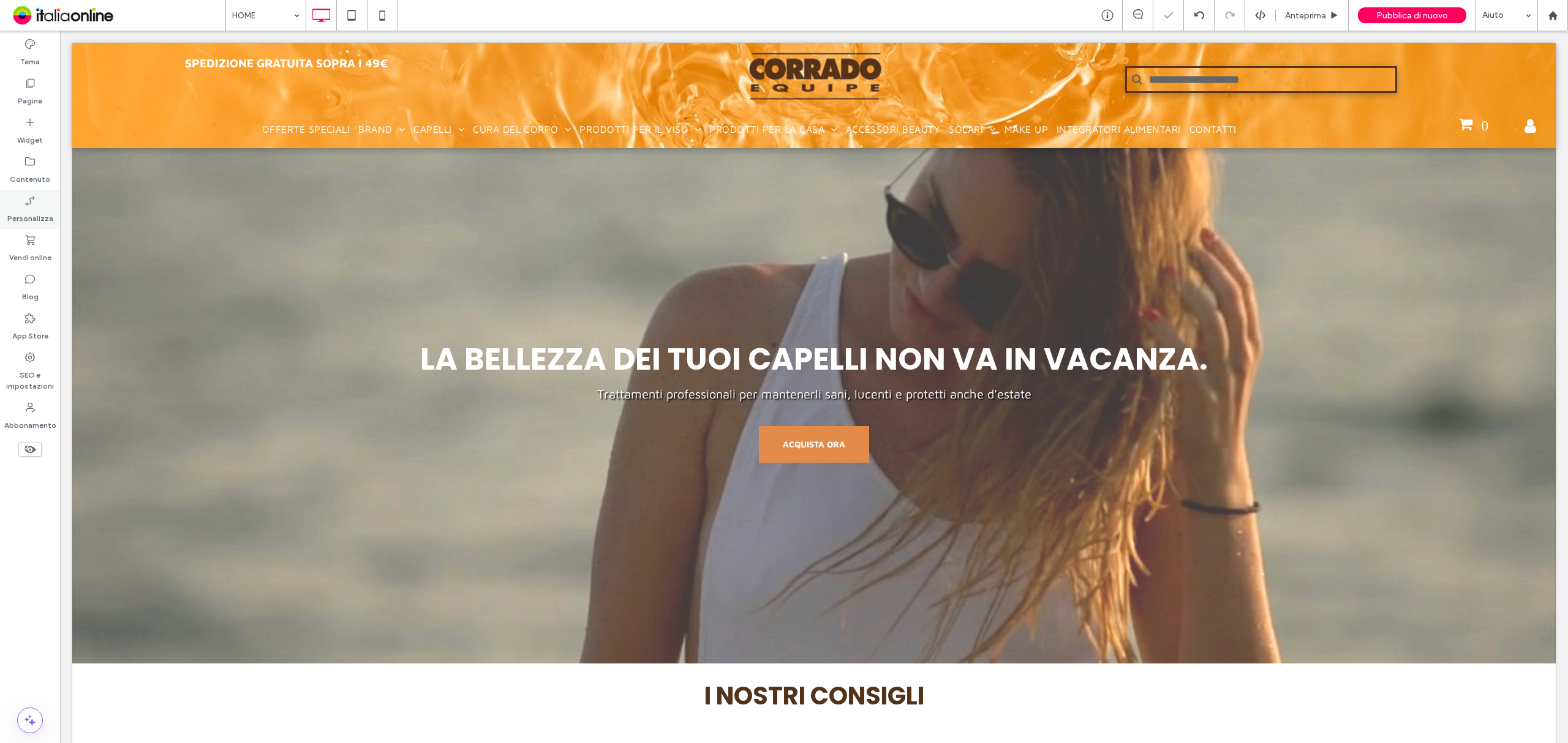
click at [30, 213] on label "Personalizza" at bounding box center [30, 215] width 46 height 17
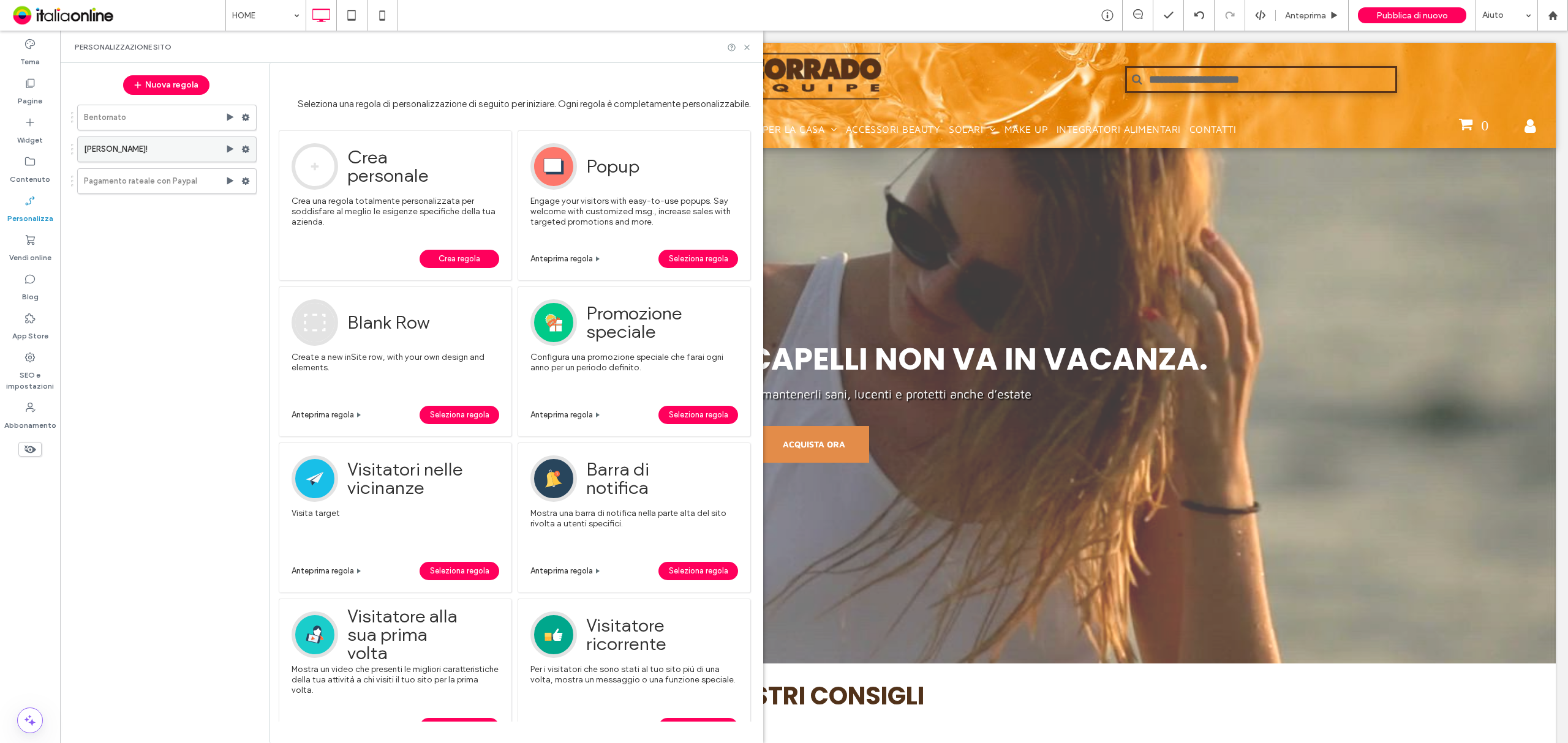
click at [174, 152] on label "BENVENUTO!" at bounding box center [154, 150] width 141 height 25
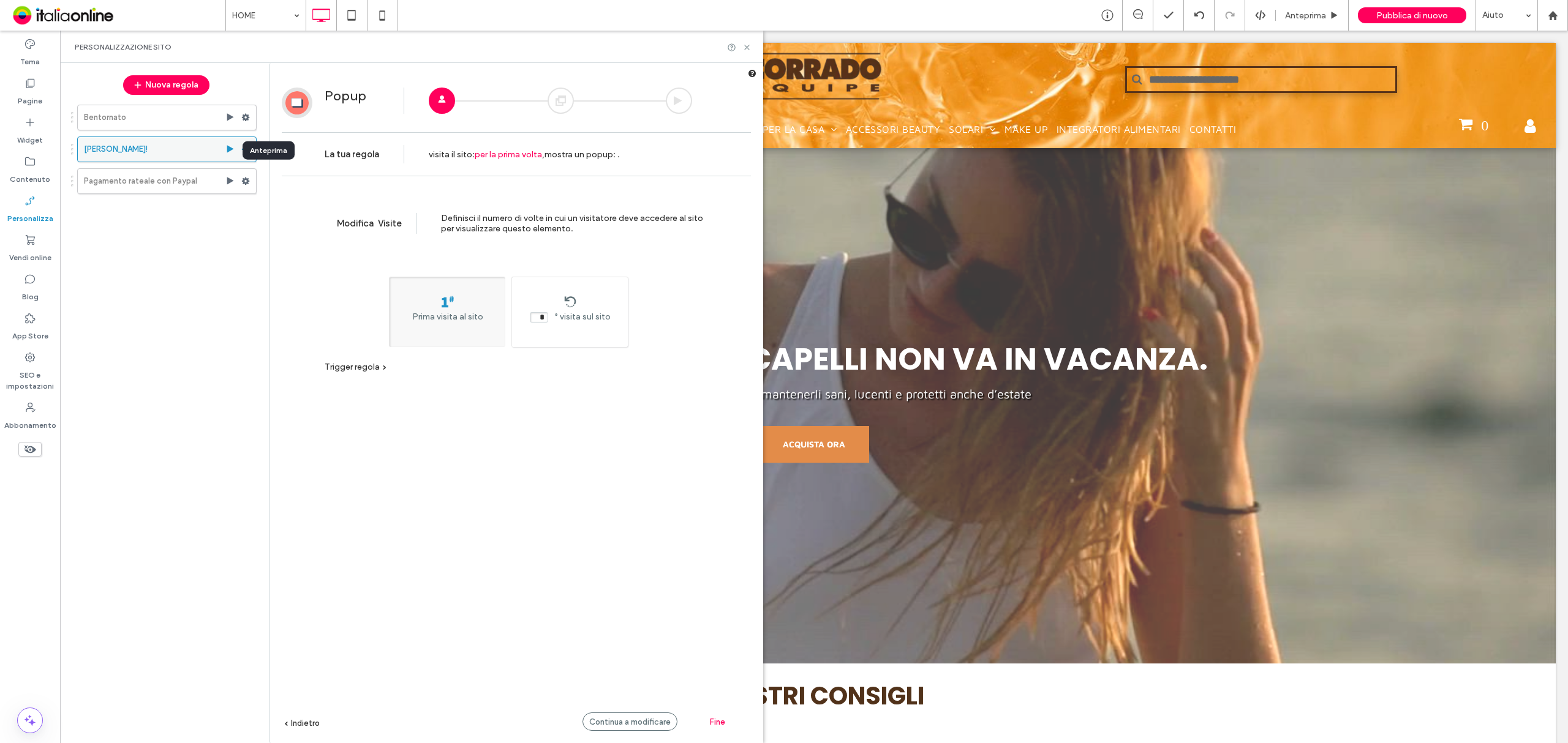
click at [226, 150] on icon at bounding box center [230, 150] width 10 height 10
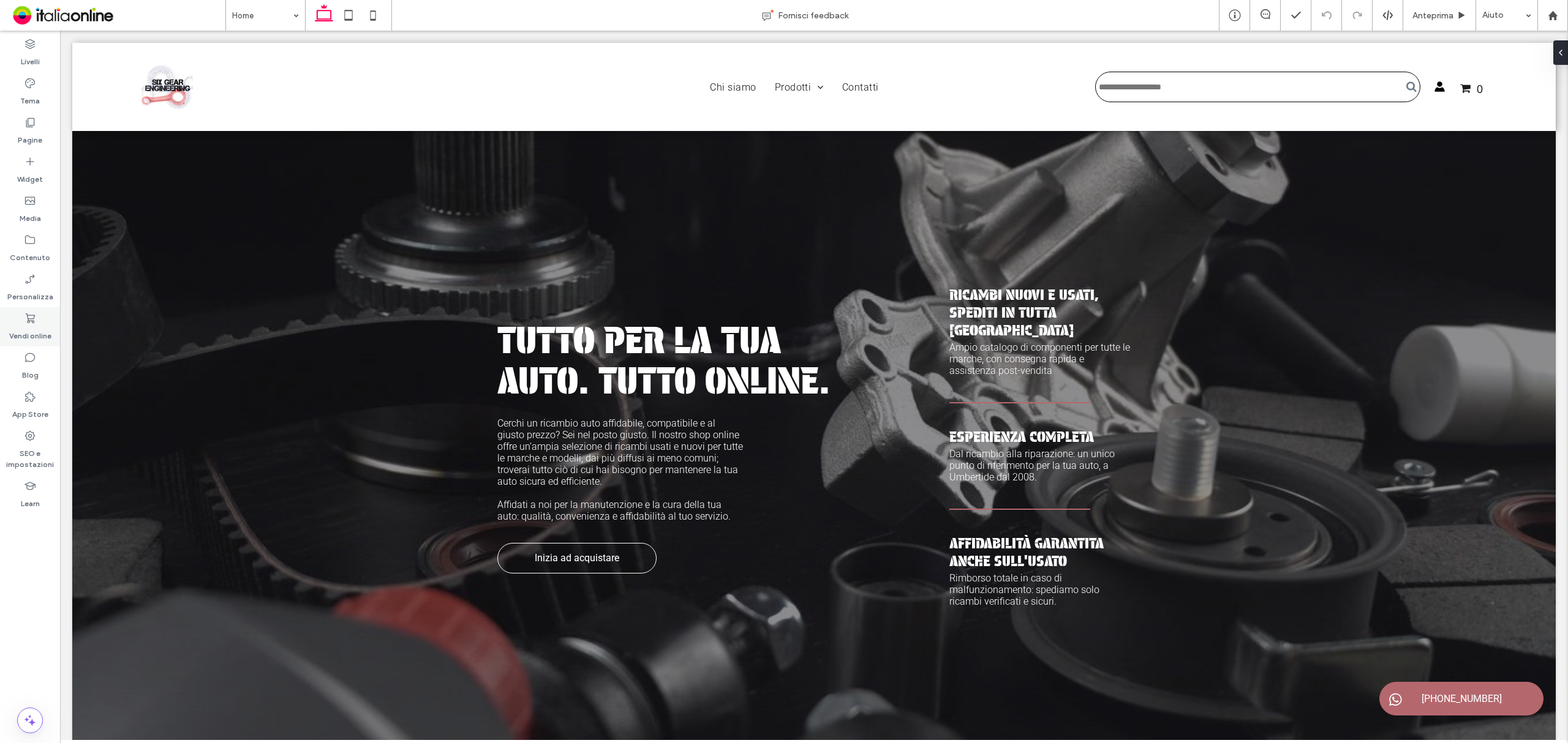
click at [30, 320] on use at bounding box center [30, 318] width 9 height 10
